Goal: Task Accomplishment & Management: Use online tool/utility

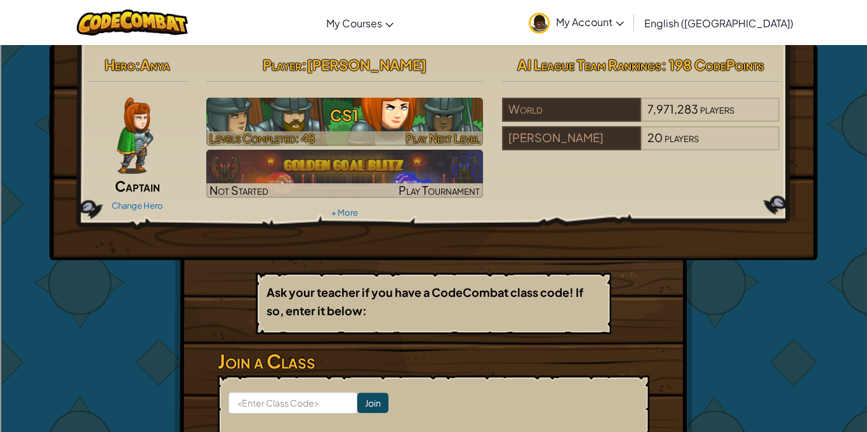
click at [441, 107] on h3 "CS1" at bounding box center [344, 115] width 277 height 29
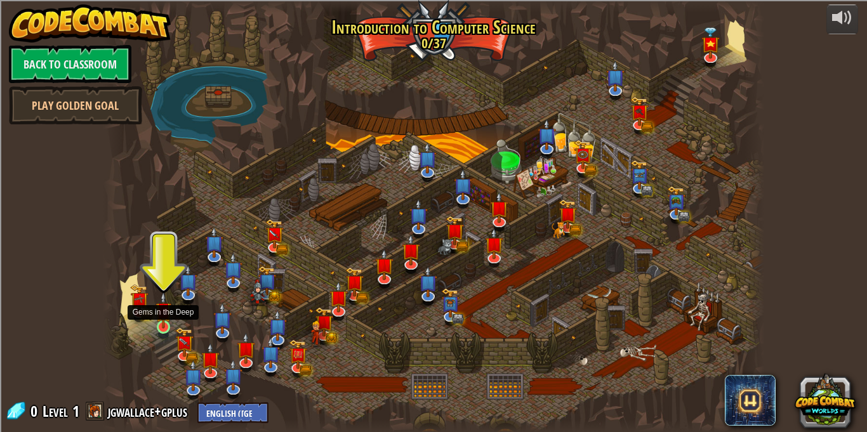
click at [158, 318] on img at bounding box center [164, 310] width 16 height 37
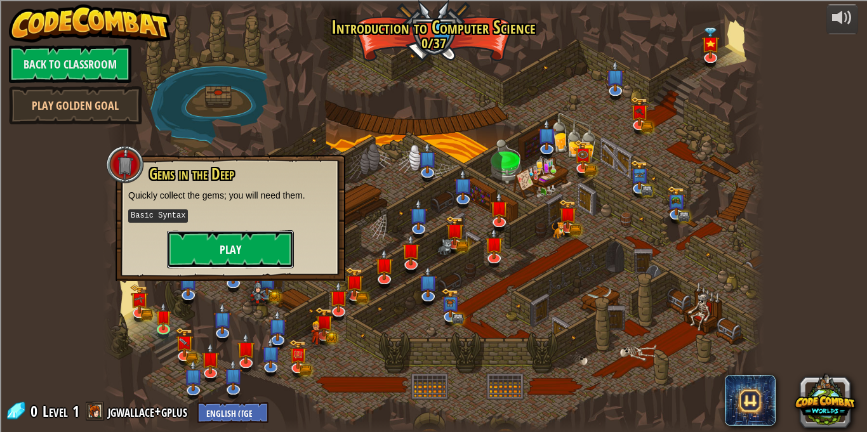
click at [270, 243] on button "Play" at bounding box center [230, 249] width 127 height 38
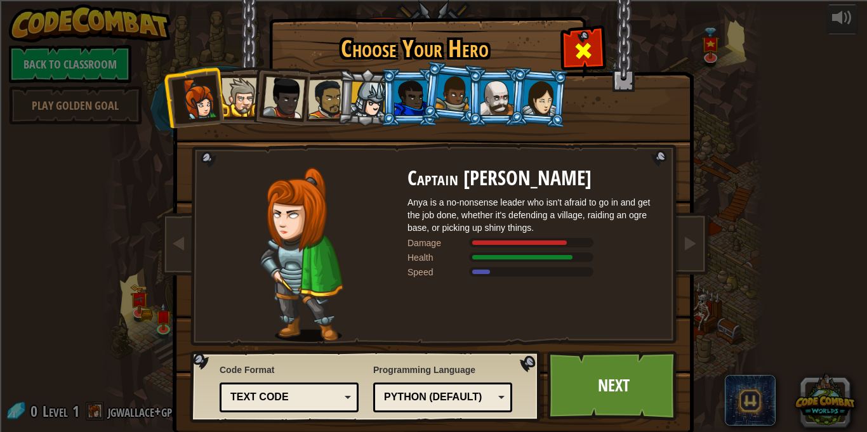
click at [595, 53] on div at bounding box center [583, 49] width 40 height 40
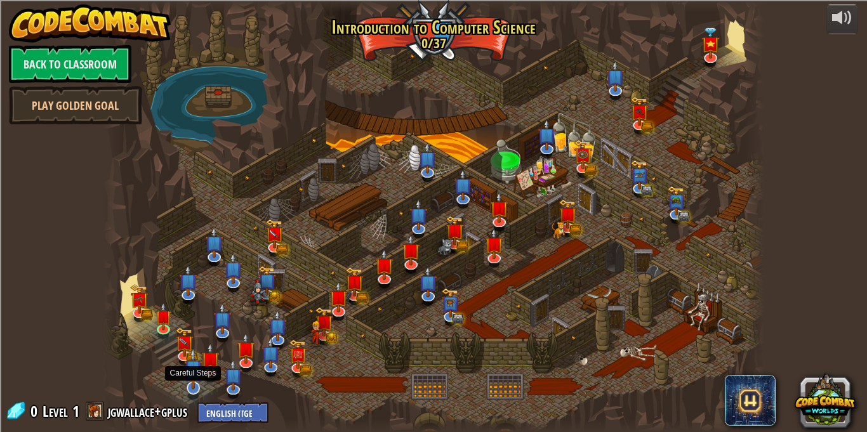
click at [197, 371] on img at bounding box center [193, 369] width 18 height 42
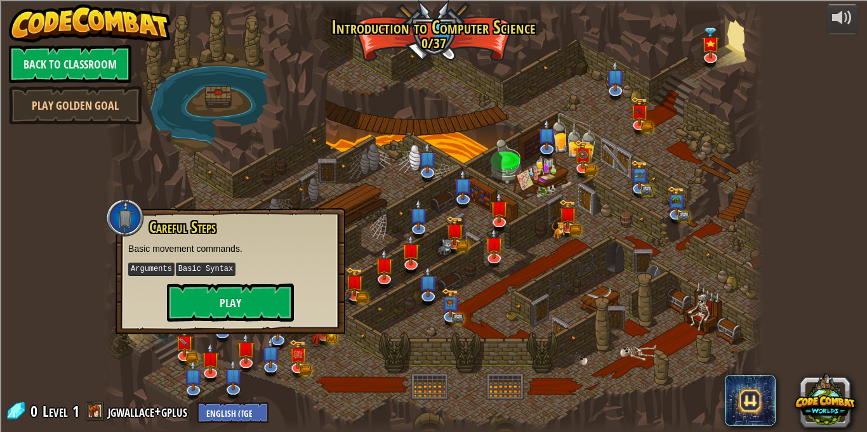
click at [349, 84] on div at bounding box center [434, 216] width 662 height 432
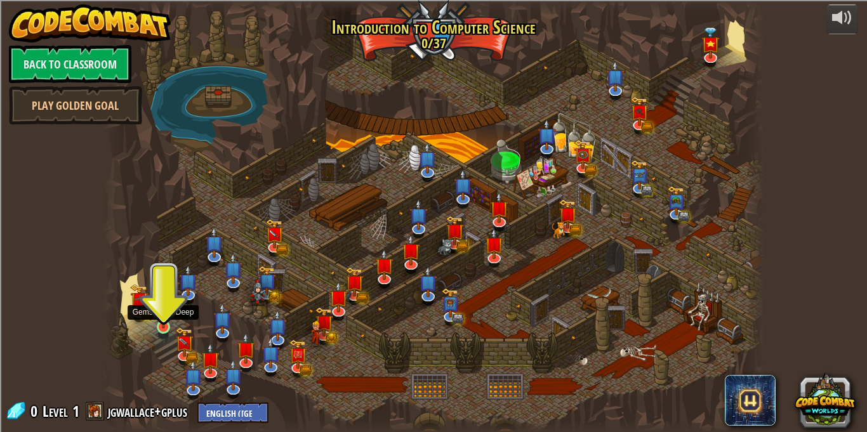
click at [166, 313] on img at bounding box center [164, 310] width 16 height 37
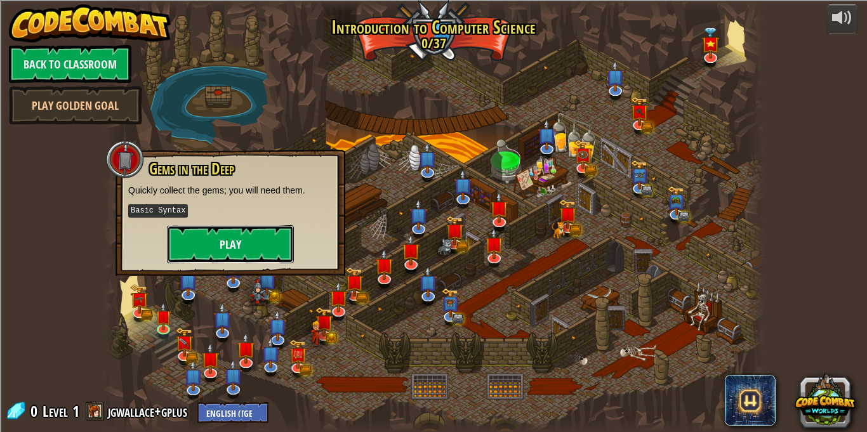
click at [242, 240] on button "Play" at bounding box center [230, 244] width 127 height 38
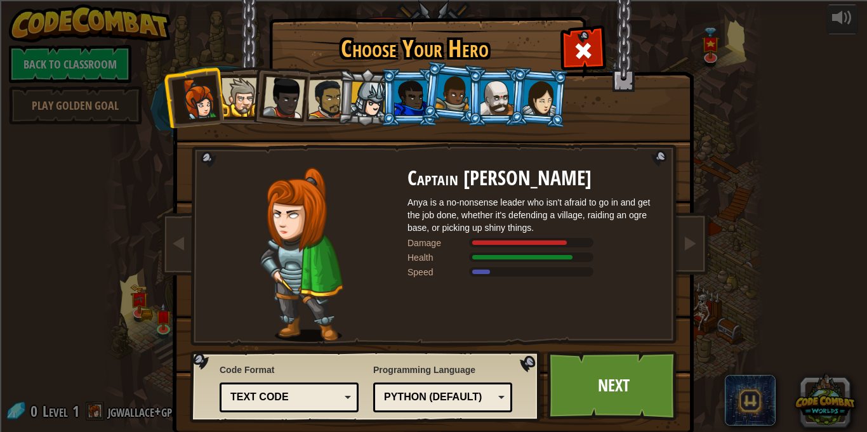
click at [240, 94] on div at bounding box center [241, 97] width 39 height 39
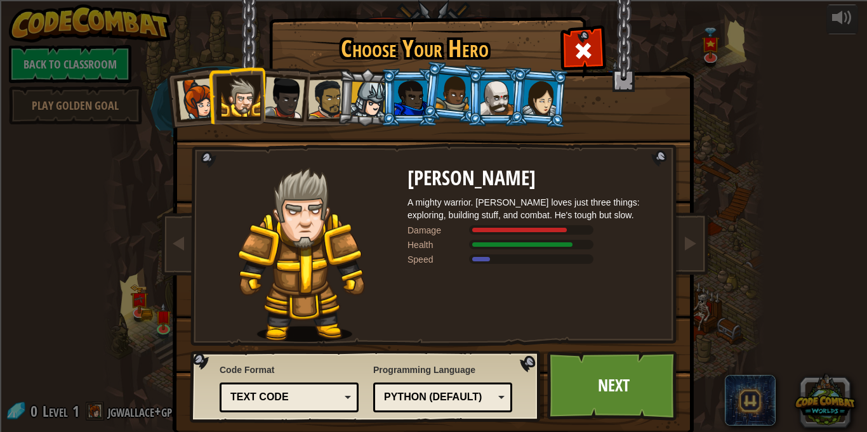
click at [549, 108] on div at bounding box center [541, 97] width 36 height 36
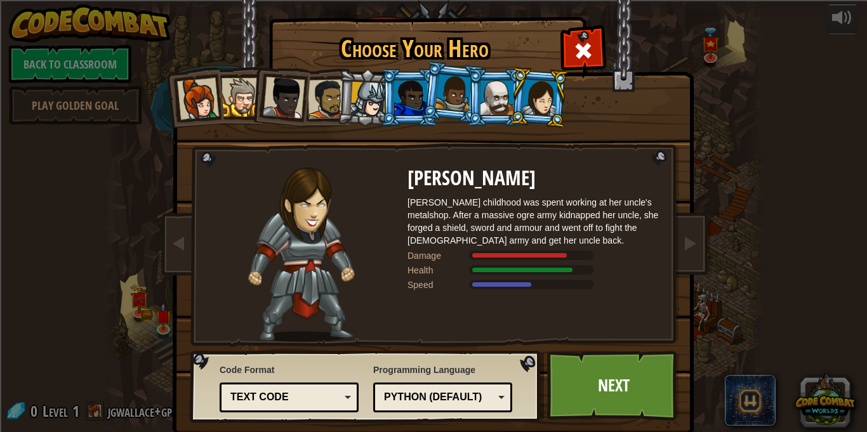
click at [504, 105] on div at bounding box center [497, 98] width 33 height 34
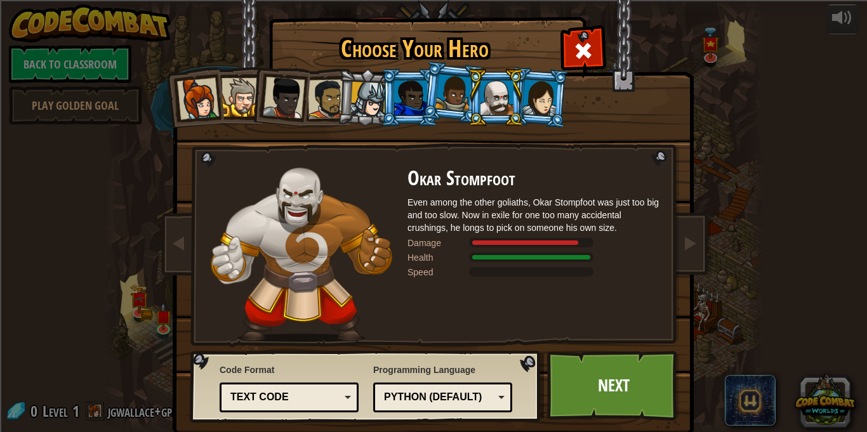
click at [458, 100] on div at bounding box center [454, 92] width 36 height 37
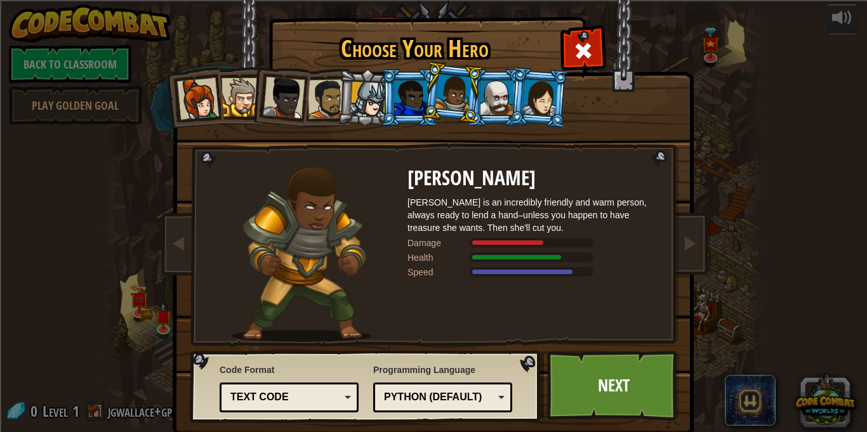
click at [370, 118] on li at bounding box center [366, 97] width 60 height 61
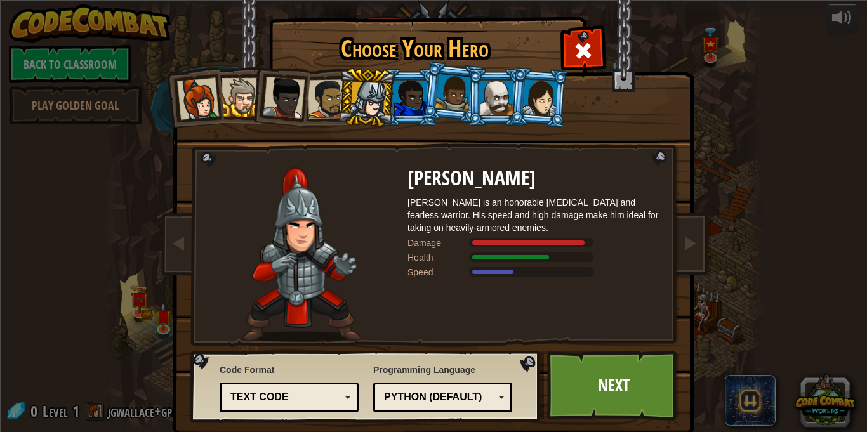
click at [265, 100] on div at bounding box center [284, 98] width 42 height 42
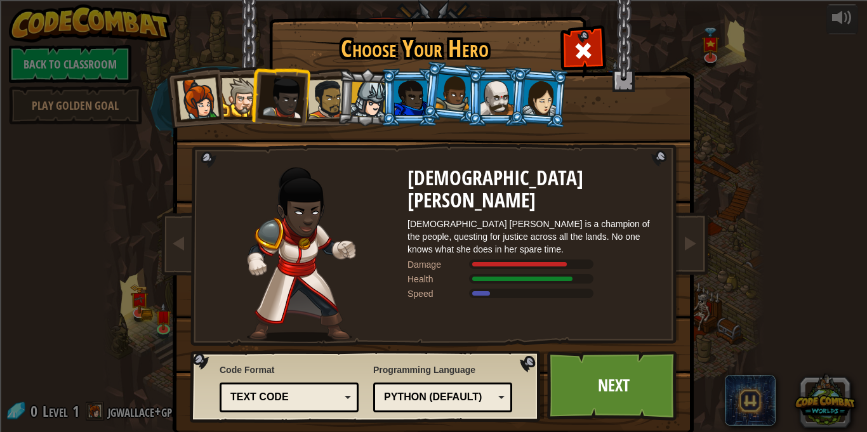
click at [191, 107] on div at bounding box center [198, 99] width 42 height 42
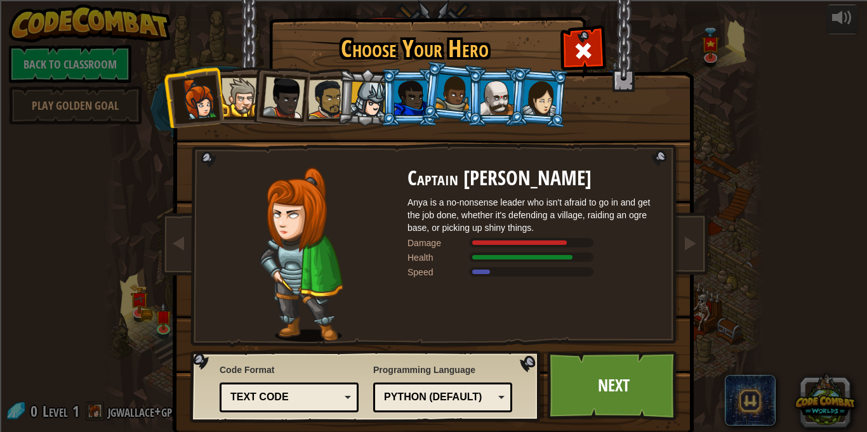
click at [266, 126] on div "Captain [PERSON_NAME] Anya is a no-nonsense leader who isn't afraid to go in an…" at bounding box center [434, 200] width 476 height 277
click at [241, 112] on div at bounding box center [241, 97] width 39 height 39
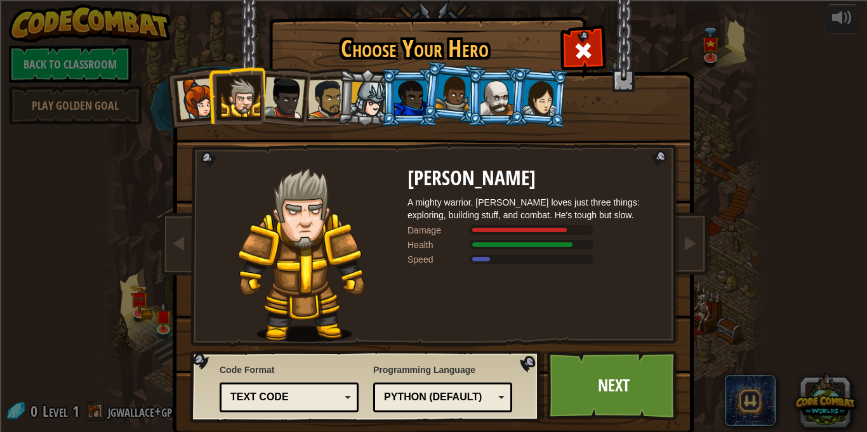
click at [290, 115] on div at bounding box center [284, 98] width 42 height 42
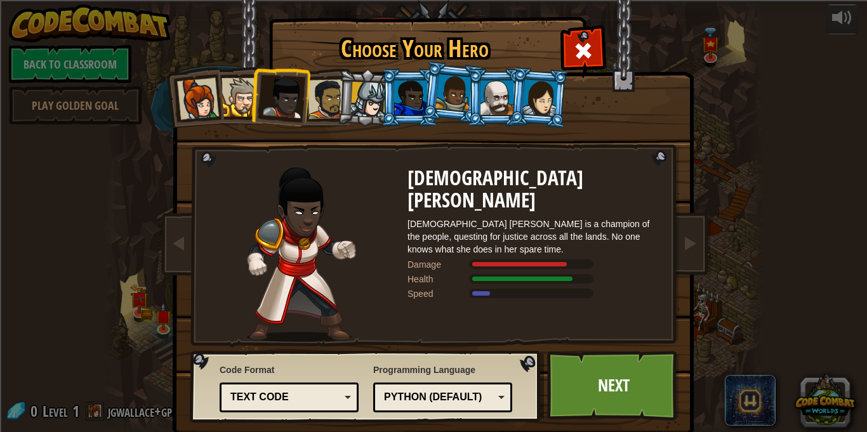
click at [365, 117] on li at bounding box center [366, 97] width 60 height 61
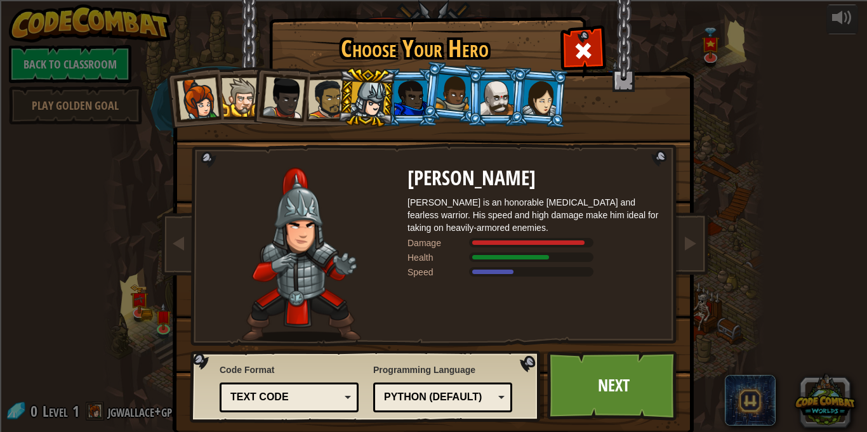
click at [413, 109] on div at bounding box center [410, 98] width 33 height 34
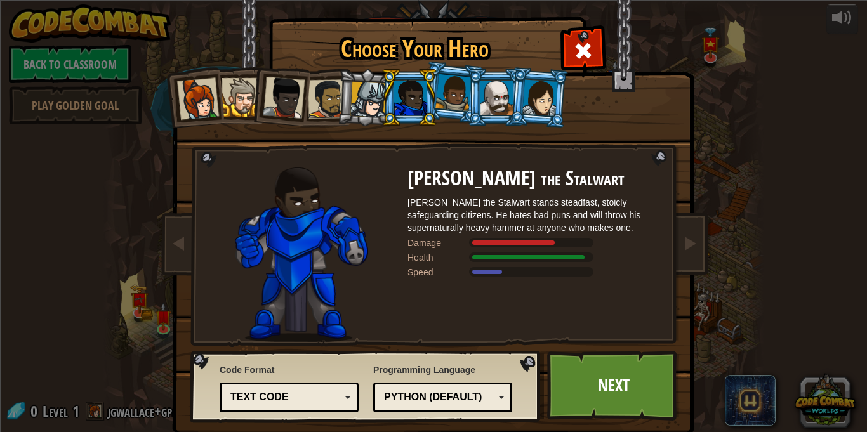
click at [440, 110] on li at bounding box center [452, 92] width 63 height 63
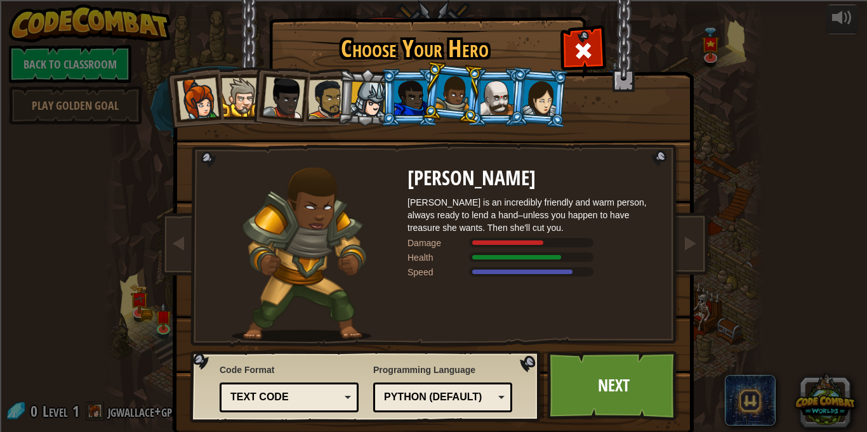
click at [504, 91] on div at bounding box center [497, 98] width 33 height 34
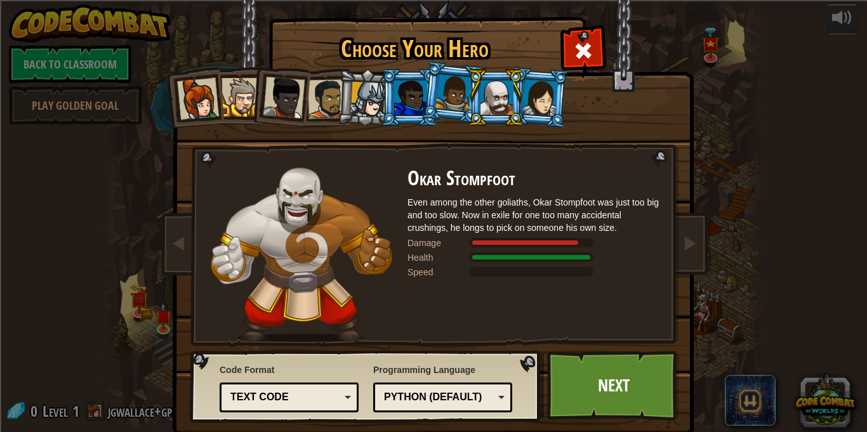
click at [552, 78] on li at bounding box center [539, 98] width 61 height 62
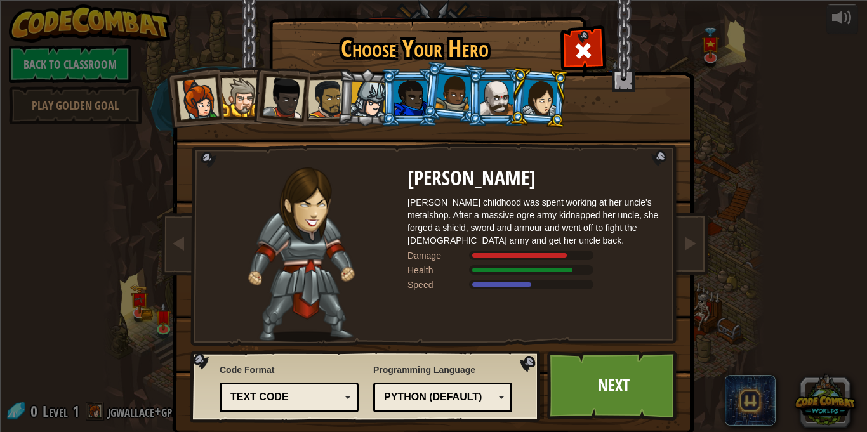
click at [381, 114] on li at bounding box center [409, 98] width 57 height 58
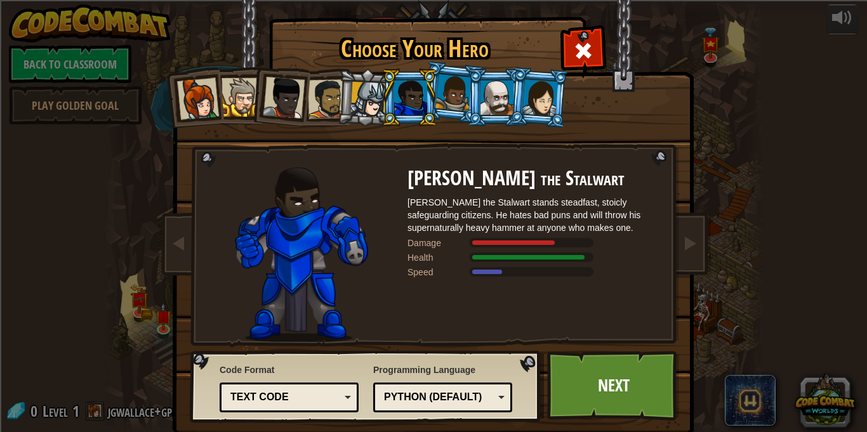
click at [297, 110] on div at bounding box center [284, 98] width 42 height 42
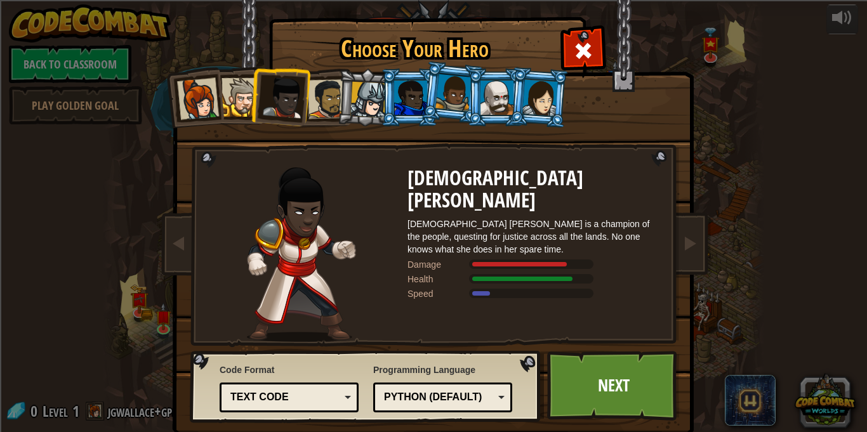
click at [244, 103] on div at bounding box center [241, 97] width 39 height 39
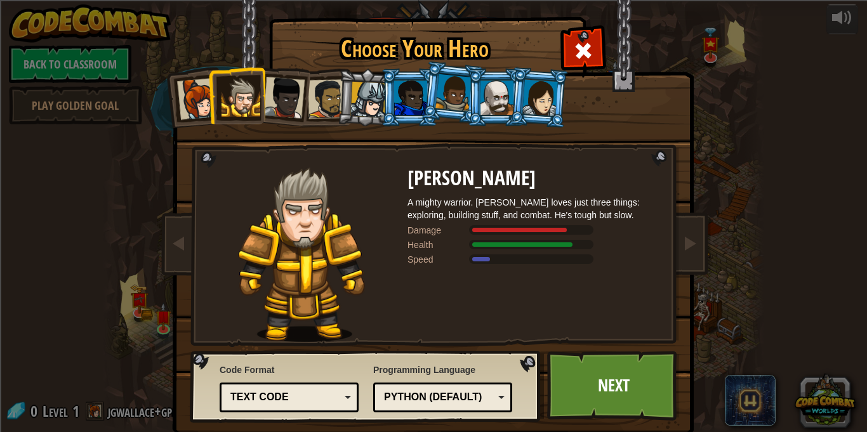
click at [200, 104] on div at bounding box center [198, 99] width 42 height 42
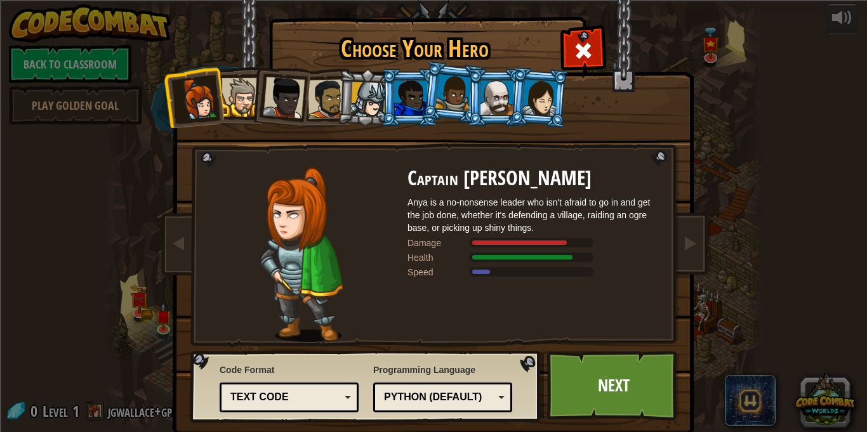
click at [321, 89] on div at bounding box center [327, 98] width 39 height 39
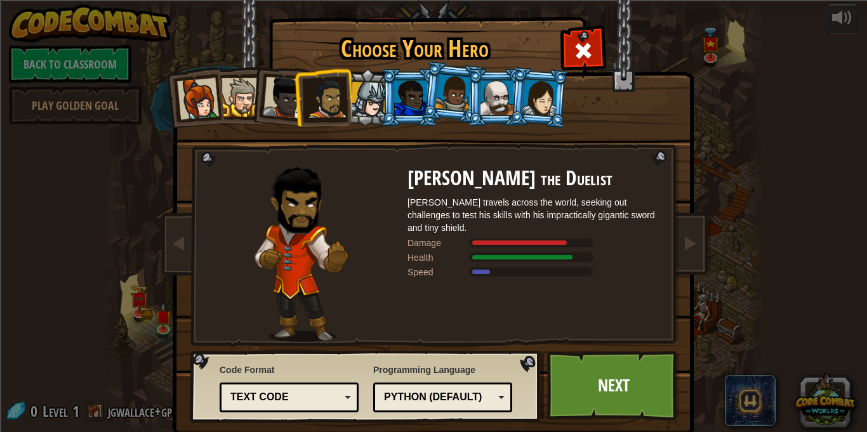
click at [373, 95] on div at bounding box center [368, 100] width 36 height 36
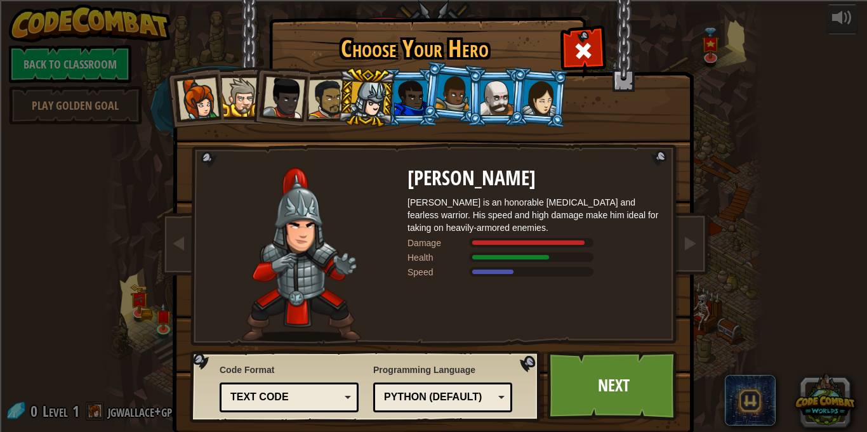
click at [396, 102] on div at bounding box center [410, 98] width 33 height 34
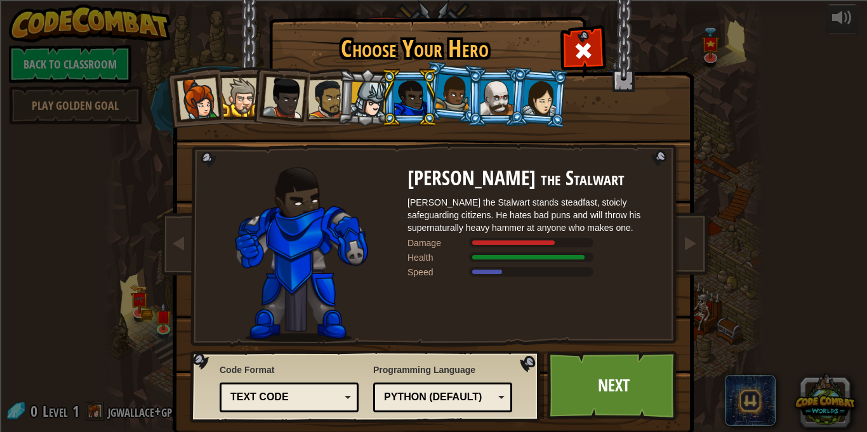
click at [454, 102] on div at bounding box center [454, 92] width 36 height 37
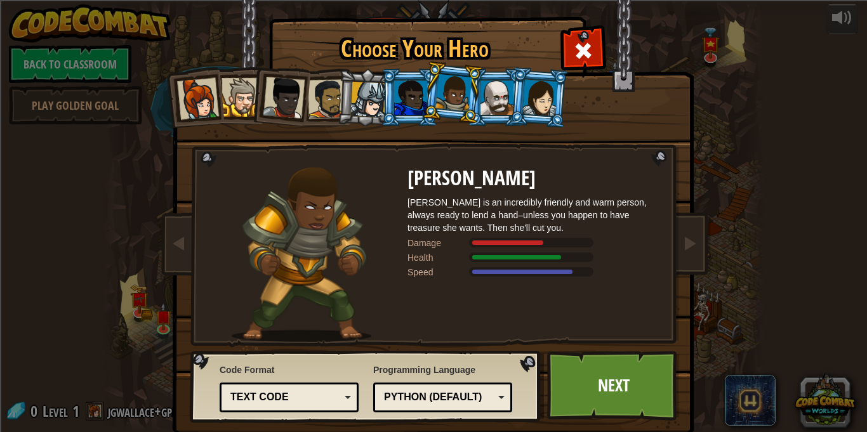
click at [505, 98] on div at bounding box center [497, 98] width 33 height 34
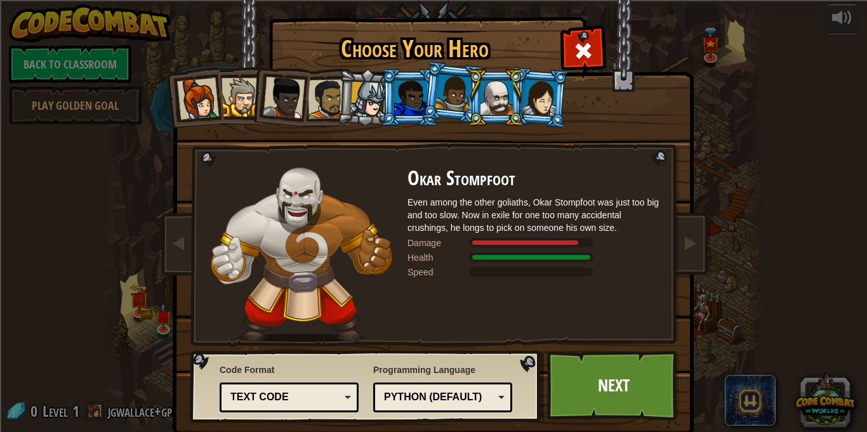
click at [529, 96] on div at bounding box center [541, 97] width 36 height 36
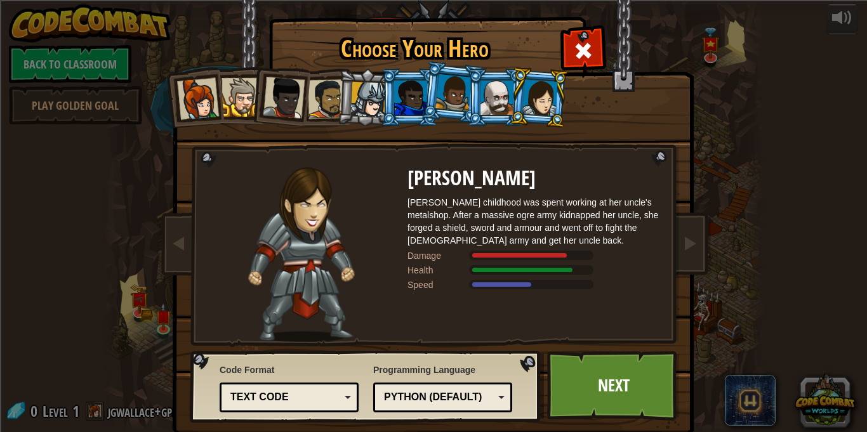
click at [461, 110] on div at bounding box center [454, 92] width 36 height 37
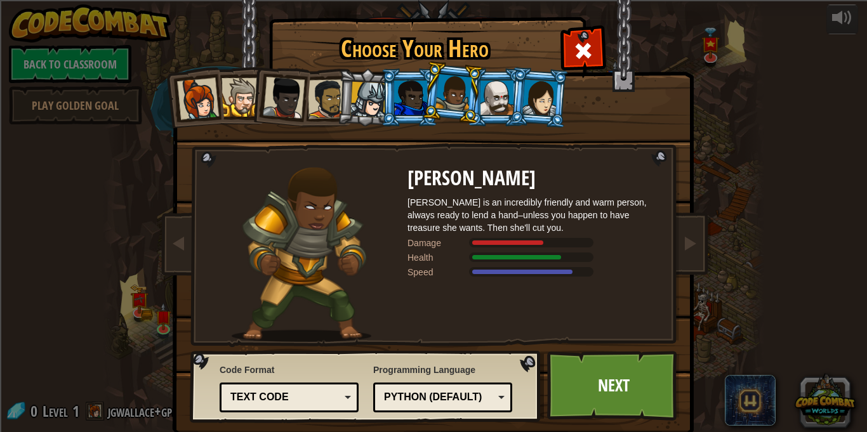
click at [472, 401] on div "Python (Default)" at bounding box center [439, 397] width 110 height 15
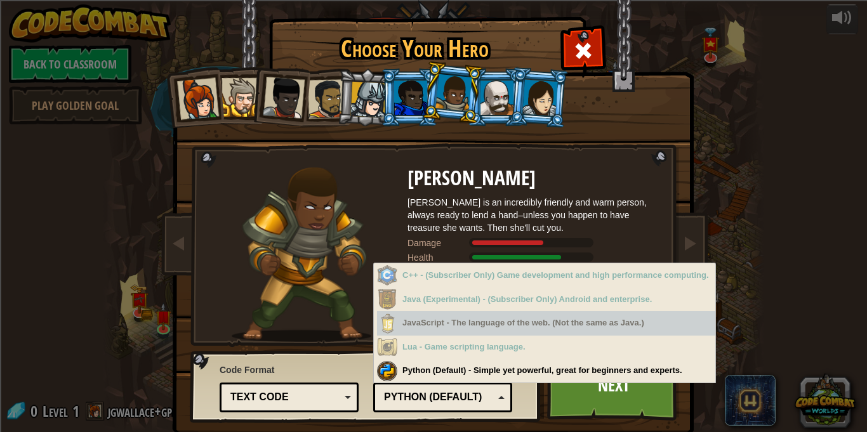
click at [584, 311] on div "JavaScript - The language of the web. (Not the same as Java.)" at bounding box center [546, 323] width 338 height 25
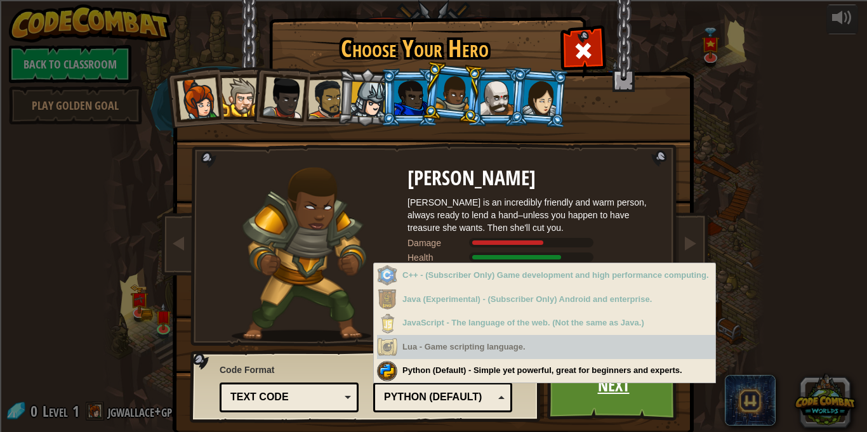
click at [573, 418] on link "Next" at bounding box center [613, 386] width 133 height 70
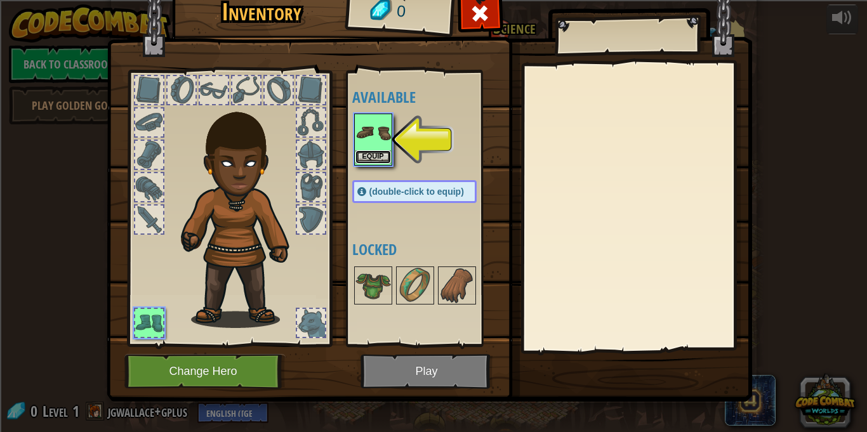
click at [375, 157] on button "Equip" at bounding box center [374, 156] width 36 height 13
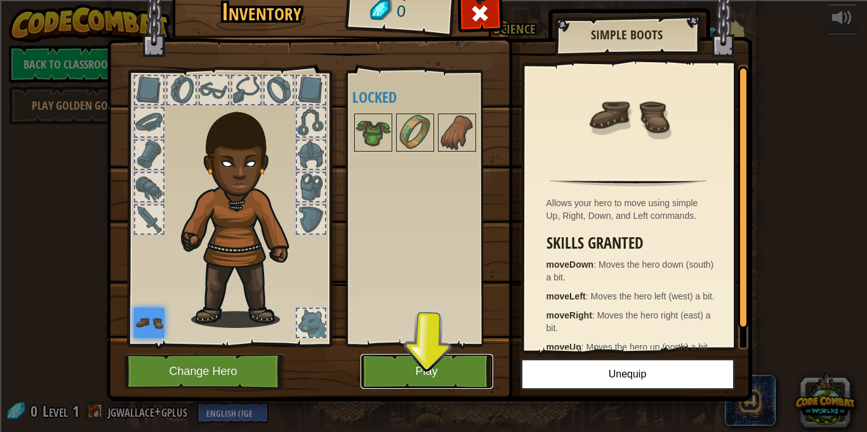
click at [415, 366] on button "Play" at bounding box center [427, 371] width 133 height 35
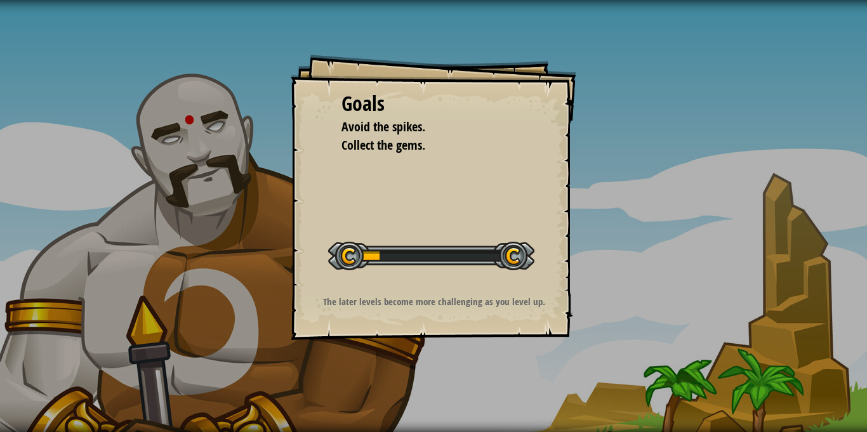
click at [405, 262] on div at bounding box center [431, 256] width 206 height 29
click at [410, 225] on div "Goals Avoid the spikes. Collect the gems. Start Level Error loading from server…" at bounding box center [434, 198] width 286 height 286
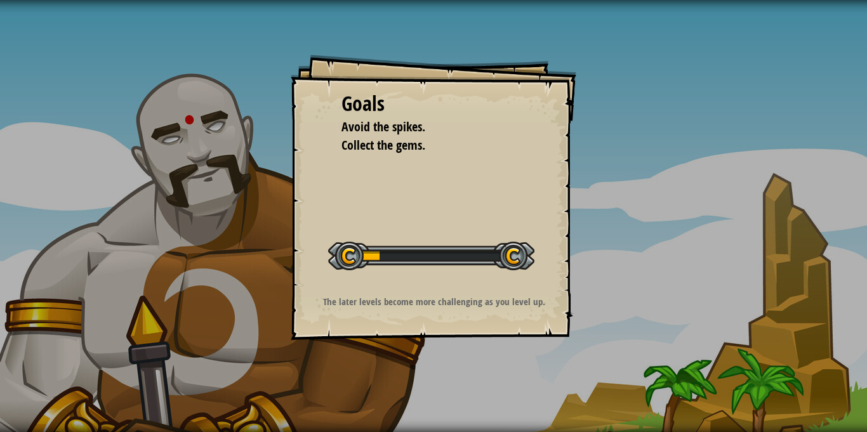
click at [410, 225] on div "Goals Avoid the spikes. Collect the gems. Start Level Error loading from server…" at bounding box center [434, 198] width 286 height 286
